Goal: Find specific page/section

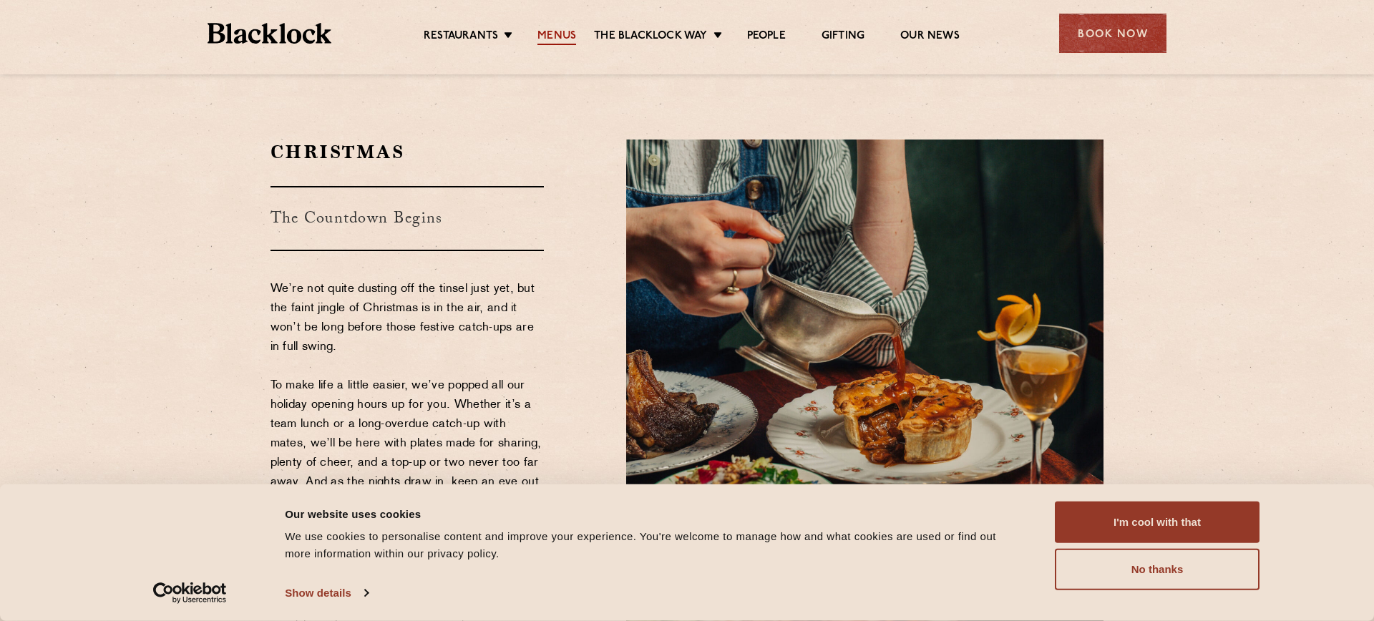
click at [551, 34] on link "Menus" at bounding box center [556, 37] width 39 height 16
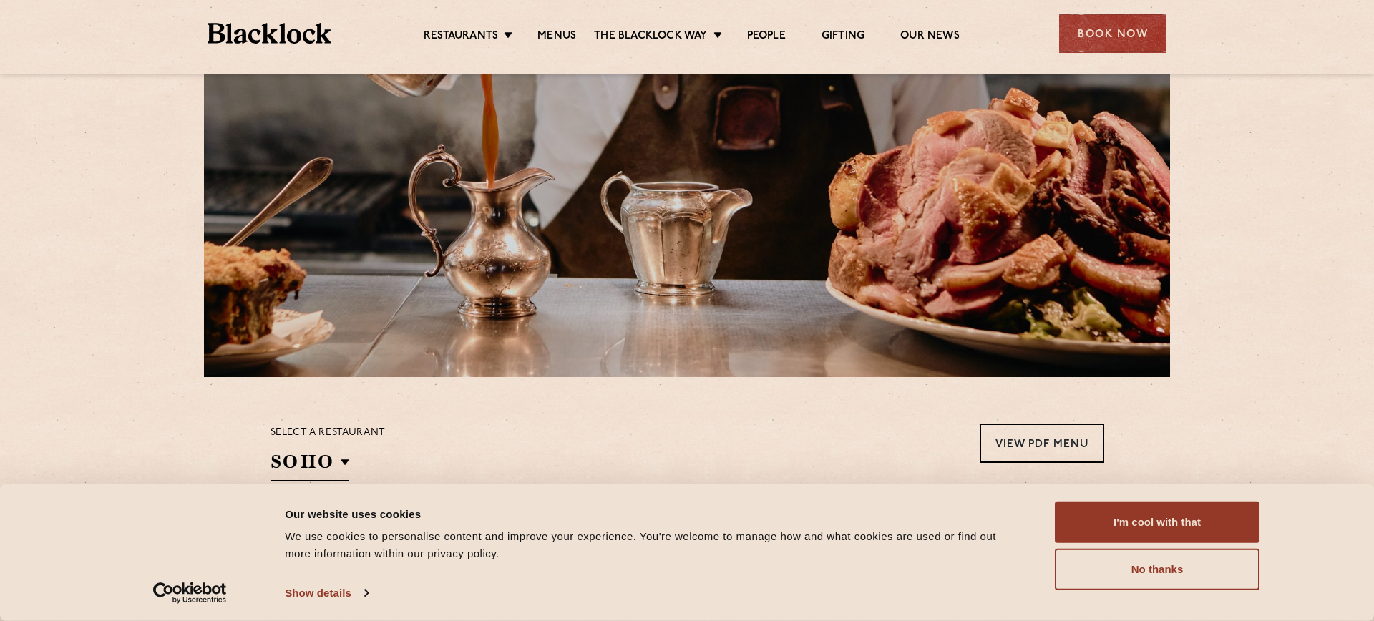
scroll to position [143, 0]
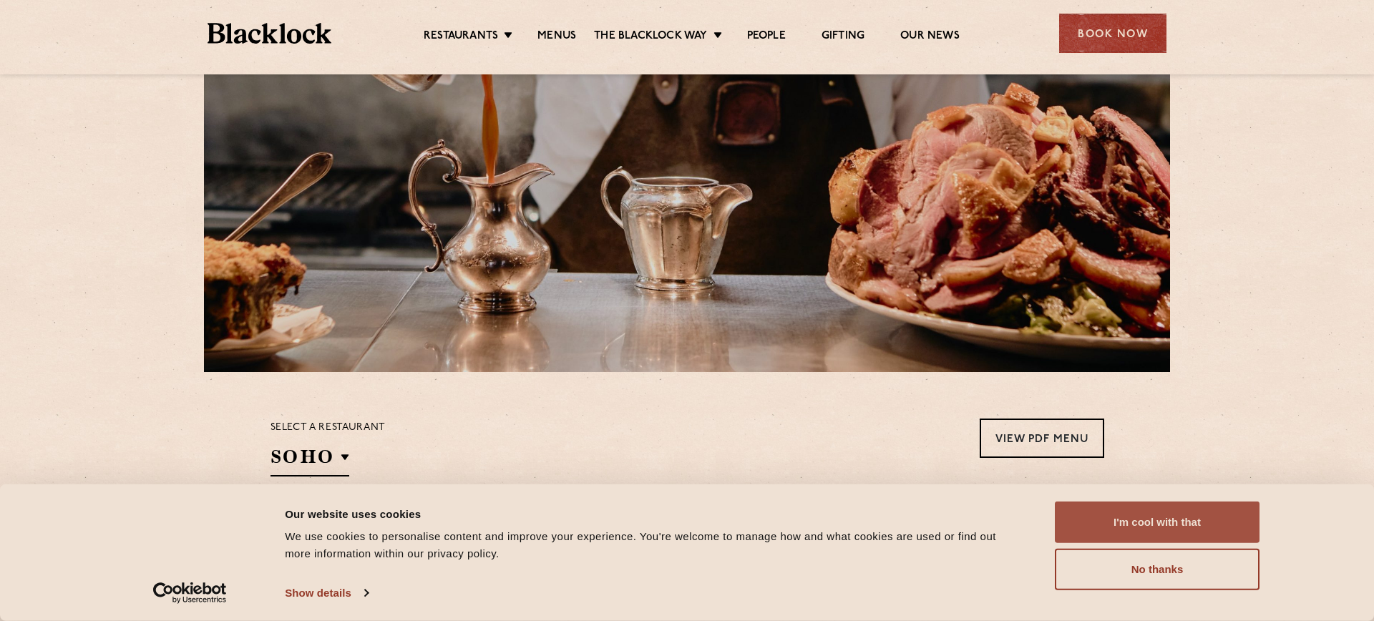
click at [1108, 520] on button "I'm cool with that" at bounding box center [1157, 523] width 205 height 42
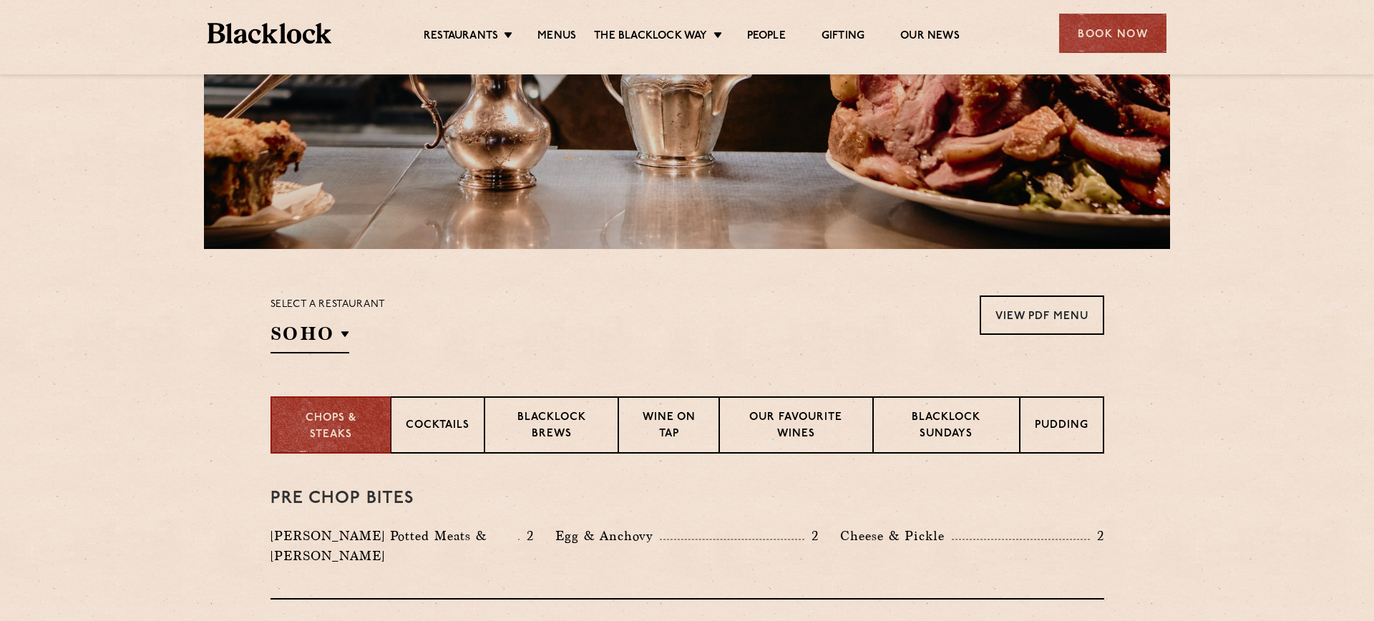
scroll to position [267, 0]
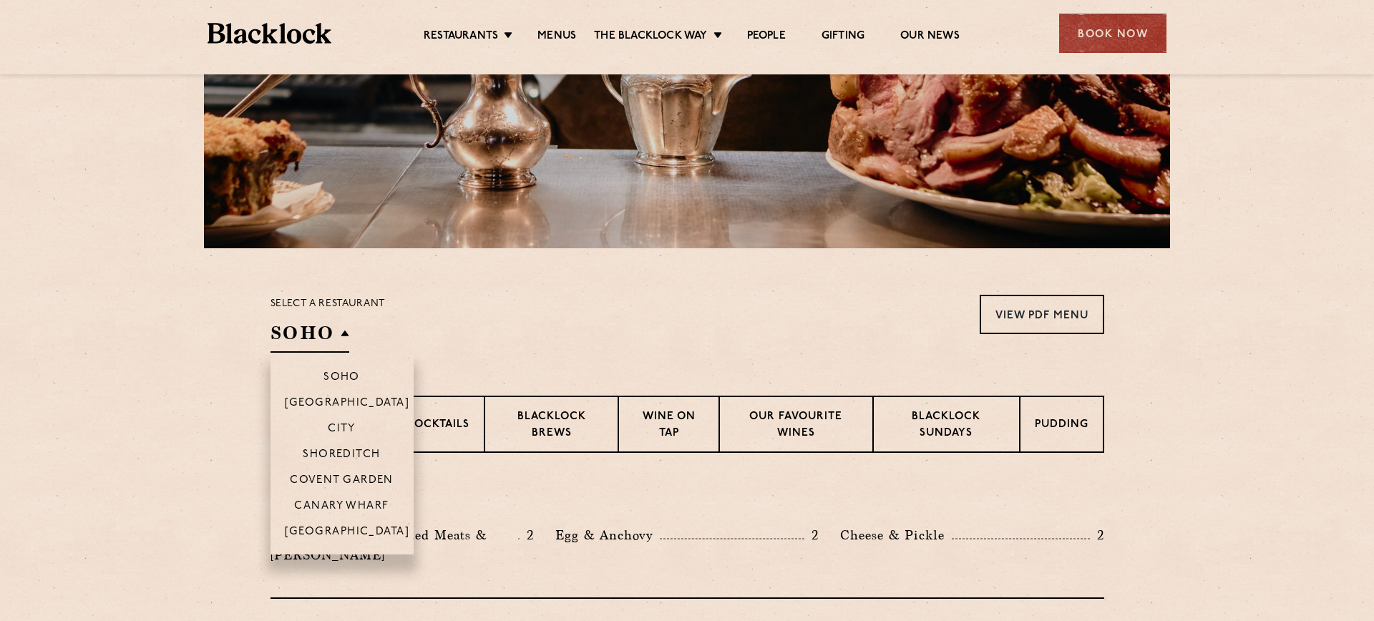
click at [317, 327] on h2 "SOHO" at bounding box center [310, 337] width 79 height 32
click at [341, 526] on p "[GEOGRAPHIC_DATA]" at bounding box center [347, 533] width 125 height 14
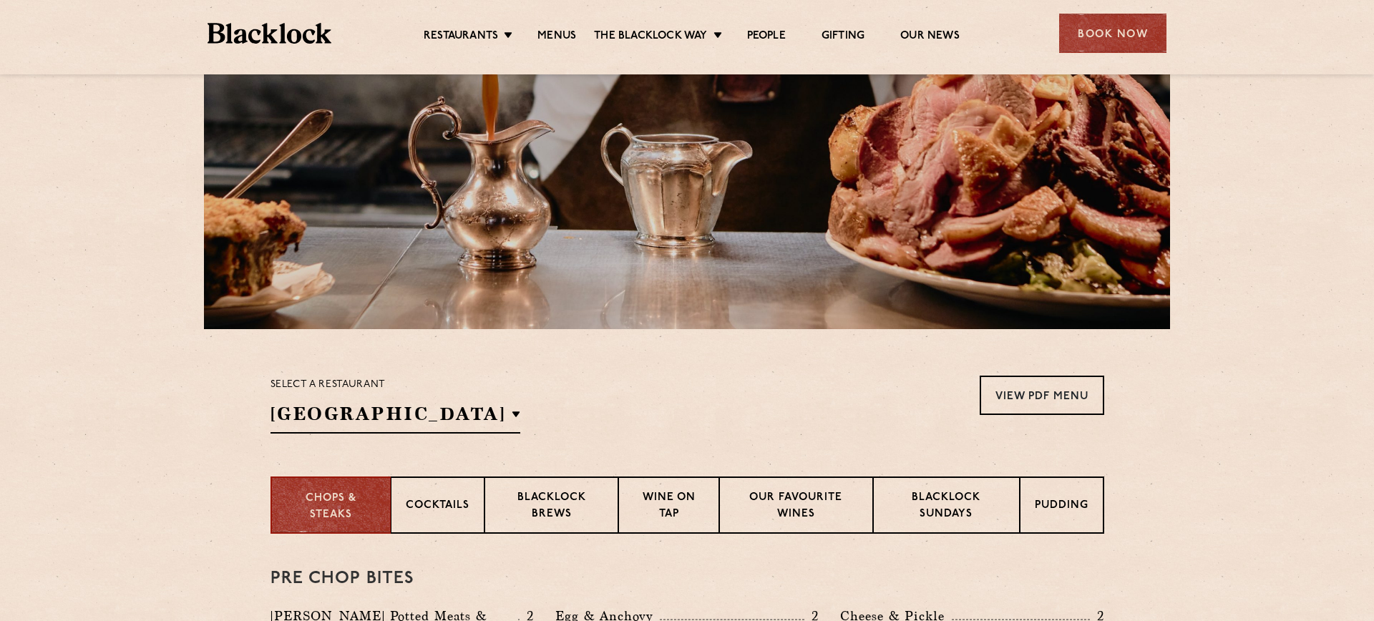
scroll to position [0, 0]
